Goal: Navigation & Orientation: Find specific page/section

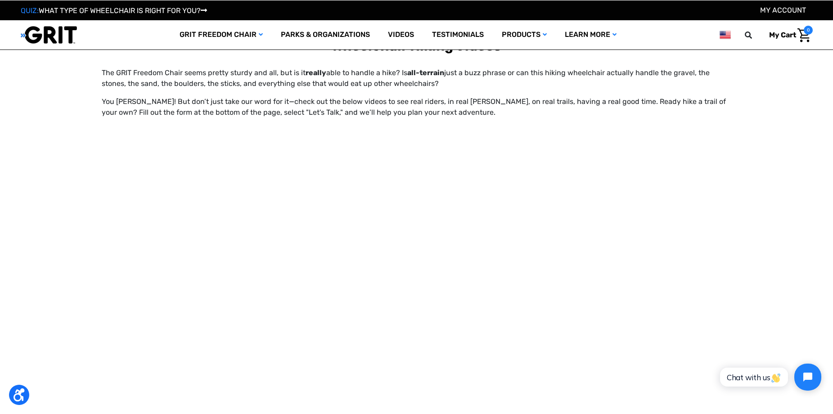
scroll to position [675, 0]
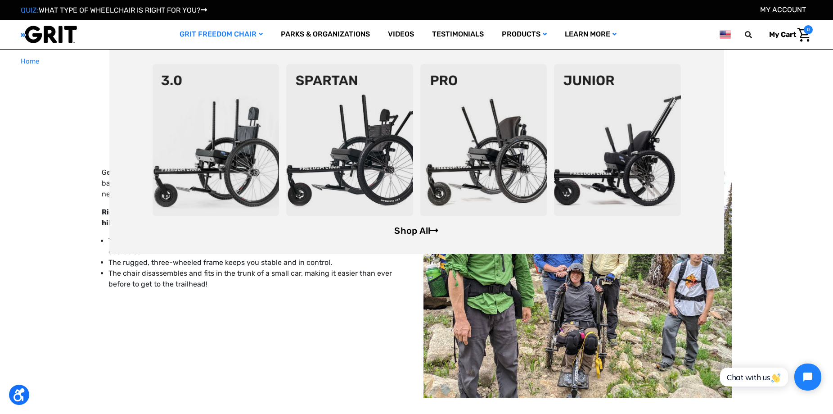
click at [417, 234] on link "Shop All" at bounding box center [416, 230] width 44 height 11
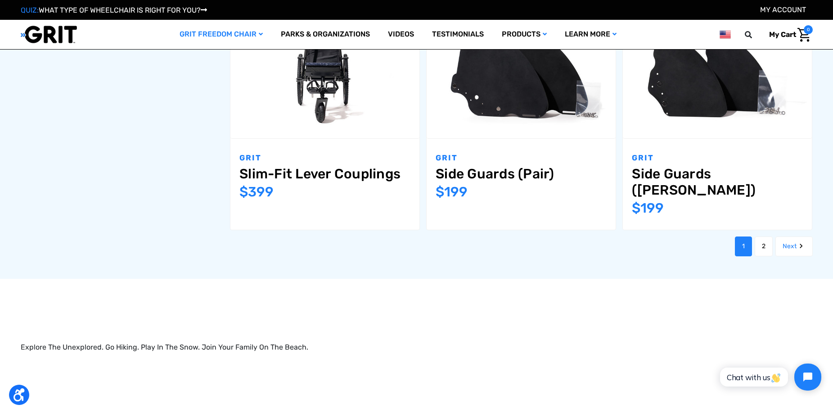
scroll to position [1170, 0]
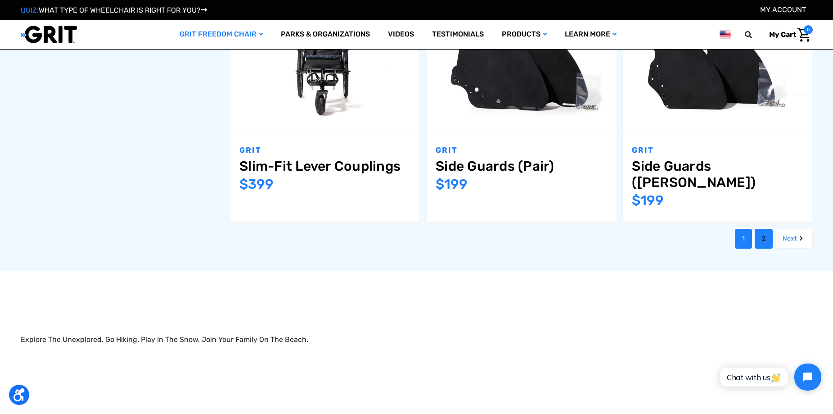
click at [764, 229] on link "2" at bounding box center [764, 239] width 18 height 20
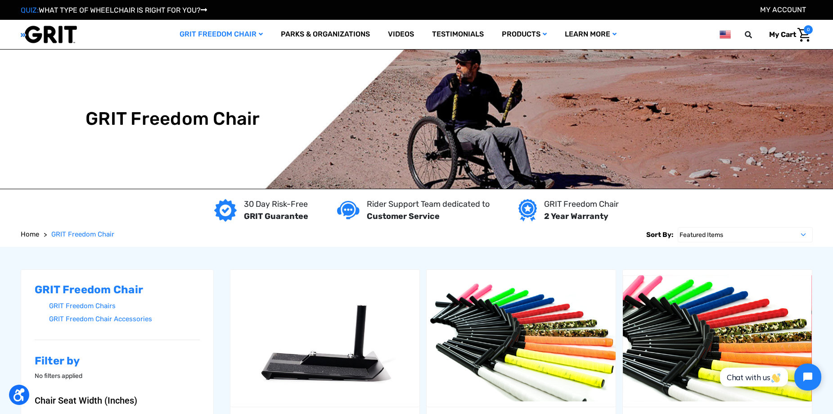
drag, startPoint x: 222, startPoint y: 234, endPoint x: 196, endPoint y: 68, distance: 168.0
